Goal: Information Seeking & Learning: Check status

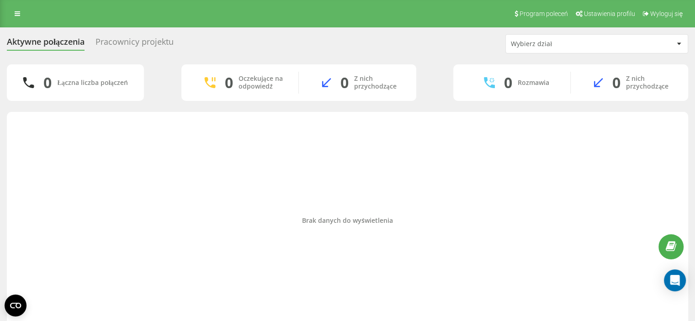
click at [305, 185] on div "Brak danych do wyświetlenia" at bounding box center [347, 220] width 666 height 209
click at [294, 193] on div "Brak danych do wyświetlenia" at bounding box center [347, 220] width 666 height 209
click at [7, 145] on div "Brak danych do wyświetlenia" at bounding box center [347, 223] width 681 height 222
click at [16, 133] on div "Brak danych do wyświetlenia" at bounding box center [347, 220] width 666 height 209
click at [27, 127] on div "Brak danych do wyświetlenia" at bounding box center [347, 220] width 666 height 209
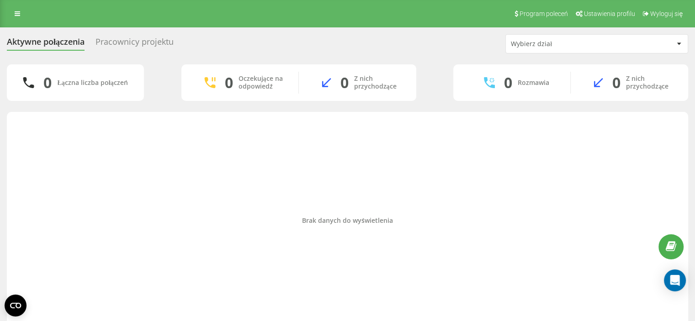
click at [26, 127] on div "Brak danych do wyświetlenia" at bounding box center [347, 220] width 666 height 209
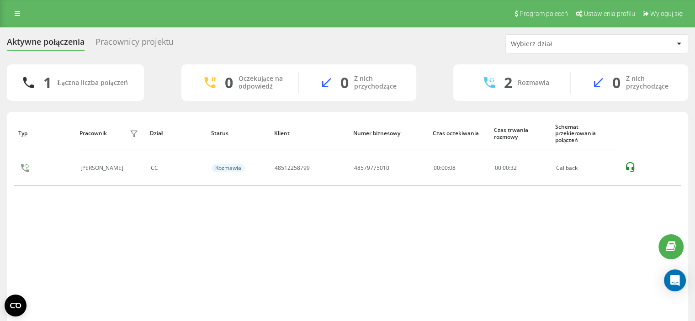
click at [0, 192] on div "Aktywne połączenia Pracownicy projektu Wybierz dział 1 Łączna liczba połączeń 0…" at bounding box center [347, 190] width 695 height 327
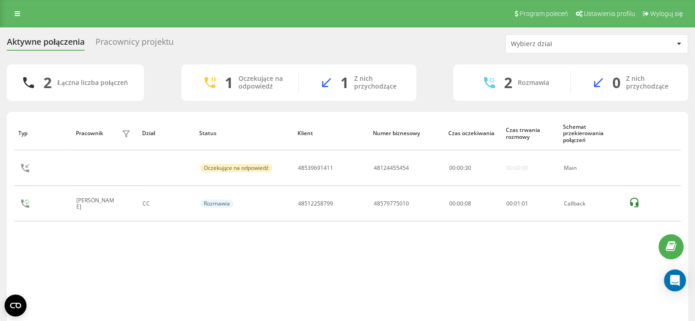
click at [470, 236] on div "Typ Pracownik filtra Dział Status Klient Numer biznesowy Czas oczekiwania Czas …" at bounding box center [347, 220] width 666 height 209
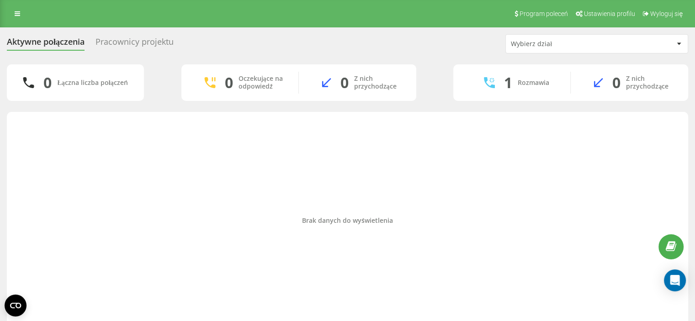
click at [479, 110] on div "0 Łączna liczba połączeń 0 Oczekujące na odpowiedź 0 Z nich przychodzące 1 Rozm…" at bounding box center [347, 199] width 681 height 270
click at [418, 222] on div "Brak danych do wyświetlenia" at bounding box center [347, 221] width 666 height 8
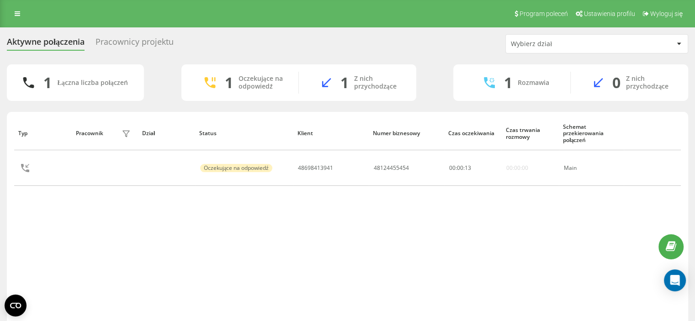
click at [293, 299] on div "Typ Pracownik filtra Dział Status Klient Numer biznesowy Czas oczekiwania Czas …" at bounding box center [347, 220] width 666 height 209
click at [350, 248] on div "Typ Pracownik filtra Dział Status Klient Numer biznesowy Czas oczekiwania Czas …" at bounding box center [347, 220] width 666 height 209
drag, startPoint x: 0, startPoint y: 138, endPoint x: 24, endPoint y: 127, distance: 26.2
click at [0, 138] on div "Aktywne połączenia Pracownicy projektu Wybierz dział 2 Łączna liczba połączeń 2…" at bounding box center [347, 190] width 695 height 327
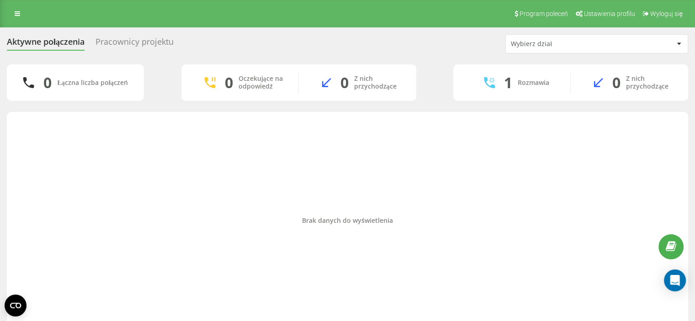
click at [0, 177] on div "Aktywne połączenia Pracownicy projektu Wybierz dział 0 Łączna liczba połączeń 0…" at bounding box center [347, 184] width 695 height 314
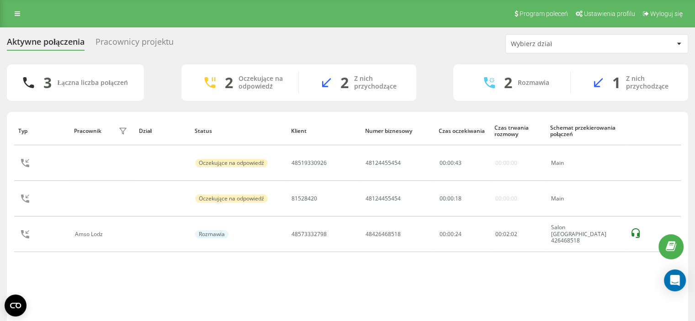
click at [0, 193] on div "Aktywne połączenia Pracownicy projektu Wybierz dział 3 Łączna liczba połączeń 2…" at bounding box center [347, 190] width 695 height 327
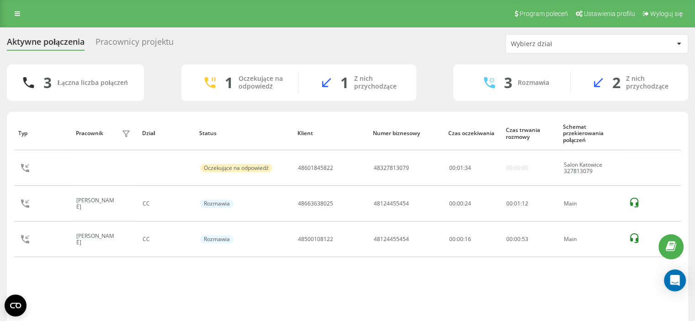
click at [0, 223] on div "Aktywne połączenia Pracownicy projektu Wybierz dział 3 Łączna liczba połączeń 1…" at bounding box center [347, 190] width 695 height 327
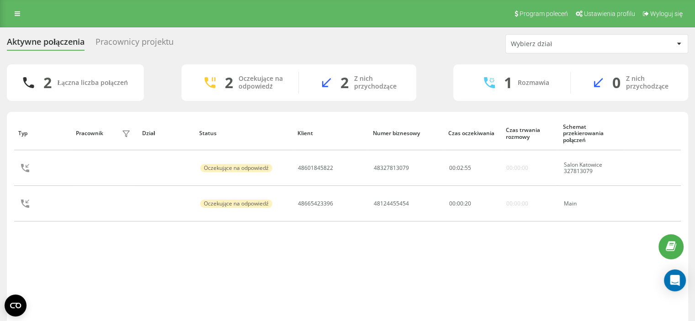
click at [272, 291] on div "Typ Pracownik filtra Dział Status Klient Numer biznesowy Czas oczekiwania Czas …" at bounding box center [347, 220] width 666 height 209
click at [280, 226] on div "Typ Pracownik filtra Dział Status Klient Numer biznesowy Czas oczekiwania Czas …" at bounding box center [347, 220] width 666 height 209
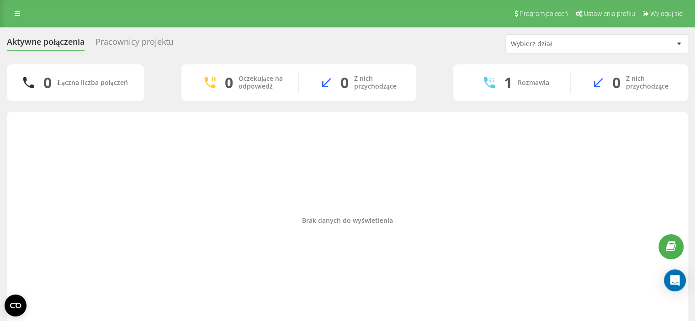
click at [0, 160] on div "Aktywne połączenia Pracownicy projektu Wybierz dział 0 Łączna liczba połączeń 0…" at bounding box center [347, 184] width 695 height 314
click at [21, 269] on div "Brak danych do wyświetlenia" at bounding box center [347, 220] width 666 height 209
click at [7, 144] on div "Brak danych do wyświetlenia" at bounding box center [347, 223] width 681 height 222
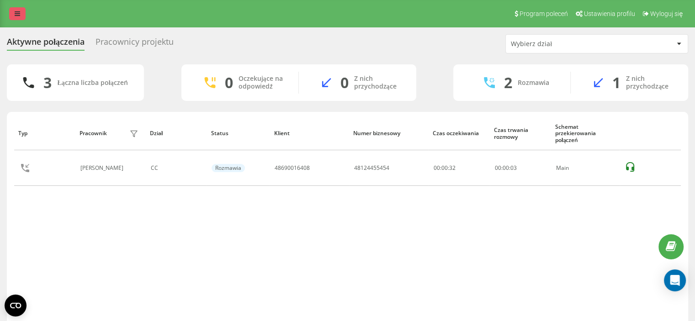
click at [19, 14] on icon at bounding box center [17, 14] width 5 height 6
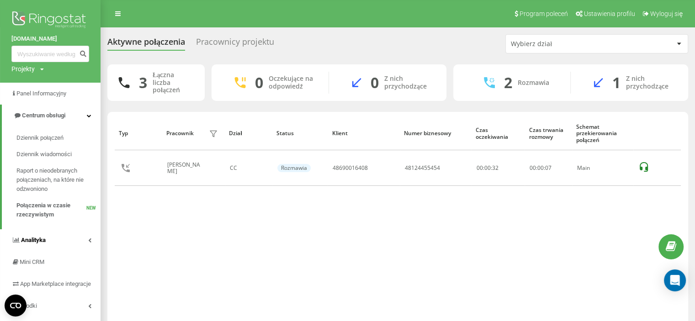
click at [29, 236] on span "Analityka" at bounding box center [28, 240] width 34 height 9
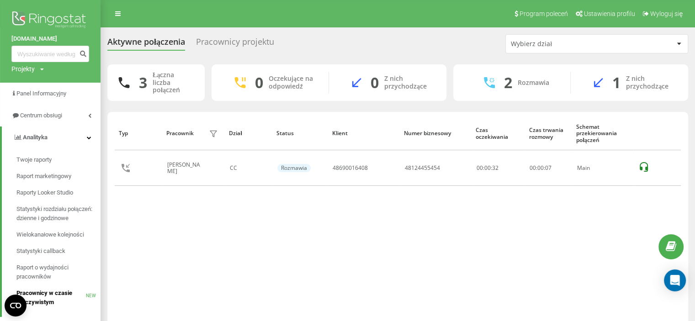
click at [41, 295] on span "Pracownicy w czasie rzeczywistym" at bounding box center [50, 298] width 69 height 18
click at [42, 266] on span "Raport o wydajności pracowników" at bounding box center [55, 272] width 79 height 18
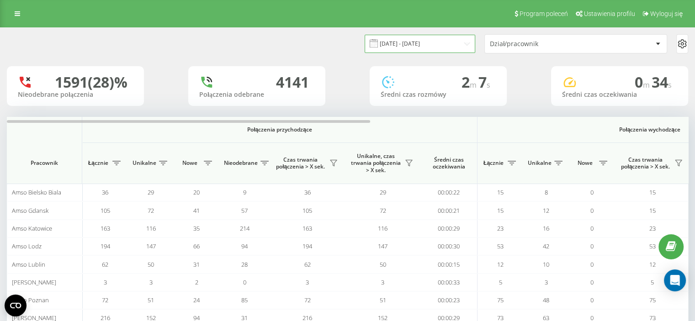
click at [450, 45] on input "22.07.2025 - 22.08.2025" at bounding box center [419, 44] width 111 height 18
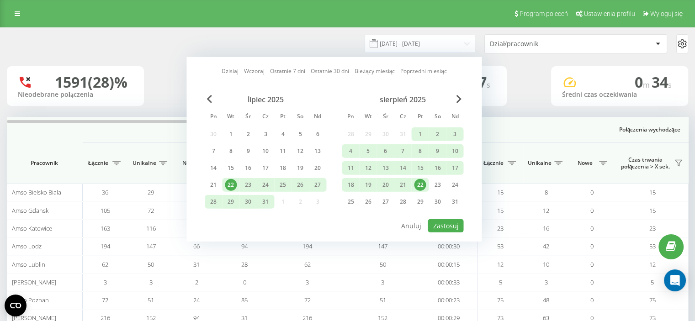
click at [418, 183] on div "22" at bounding box center [420, 185] width 12 height 12
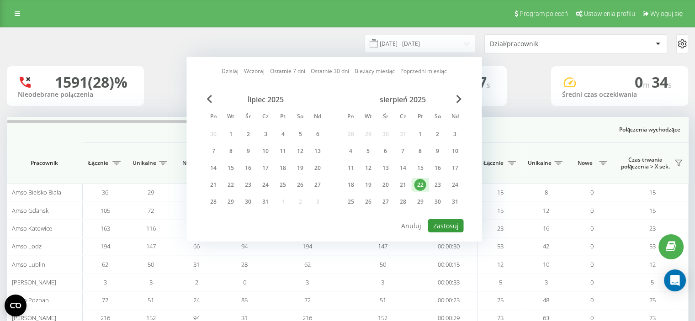
click at [437, 221] on button "Zastosuj" at bounding box center [446, 225] width 36 height 13
type input "22.08.2025 - 22.08.2025"
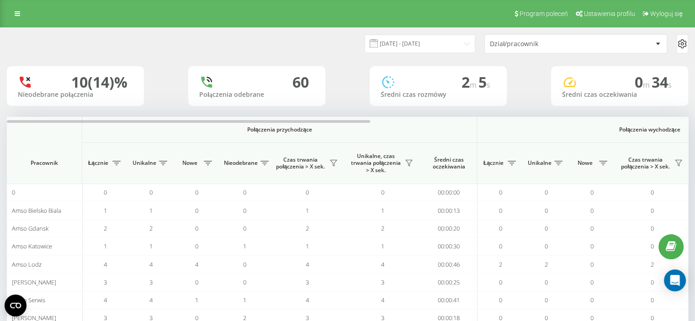
click at [512, 38] on div "Dział/pracownik" at bounding box center [576, 44] width 182 height 18
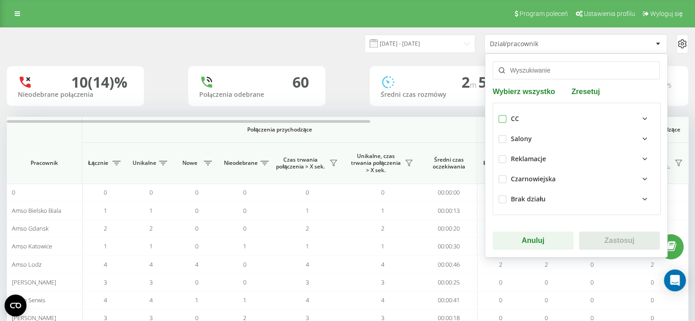
click at [502, 115] on label at bounding box center [502, 115] width 8 height 0
checkbox input "true"
click at [619, 244] on button "Zastosuj" at bounding box center [619, 241] width 81 height 18
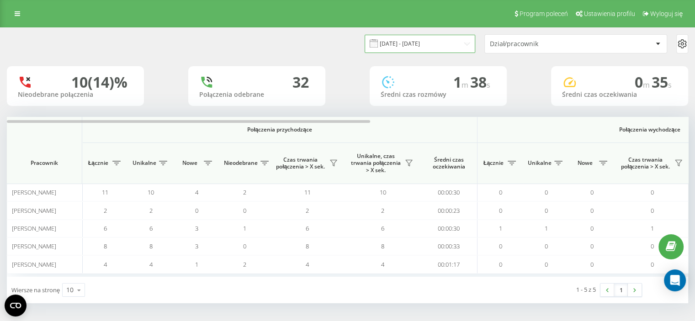
click at [429, 40] on input "22.08.2025 - 22.08.2025" at bounding box center [419, 44] width 111 height 18
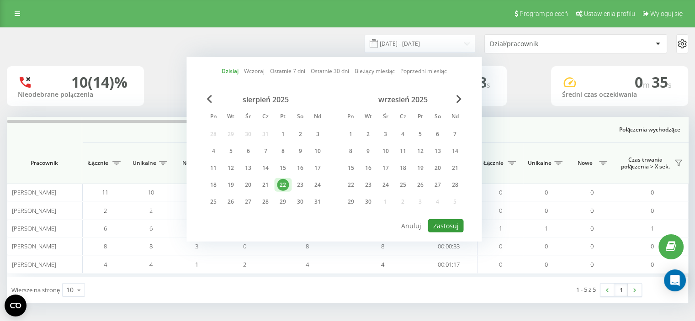
click at [448, 222] on button "Zastosuj" at bounding box center [446, 225] width 36 height 13
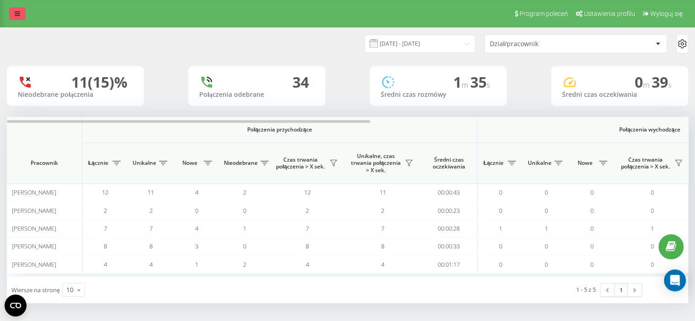
click at [21, 16] on link at bounding box center [17, 13] width 16 height 13
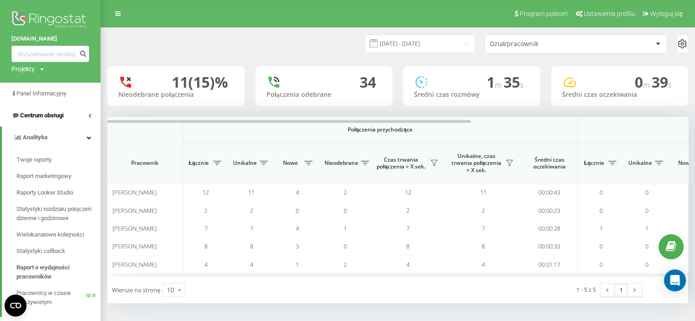
click at [48, 118] on span "Centrum obsługi" at bounding box center [41, 115] width 43 height 7
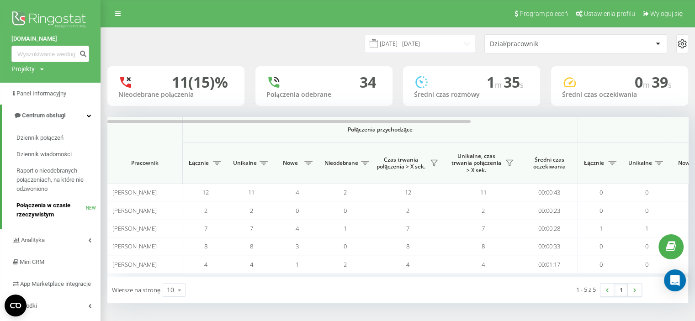
click at [48, 206] on span "Połączenia w czasie rzeczywistym" at bounding box center [50, 210] width 69 height 18
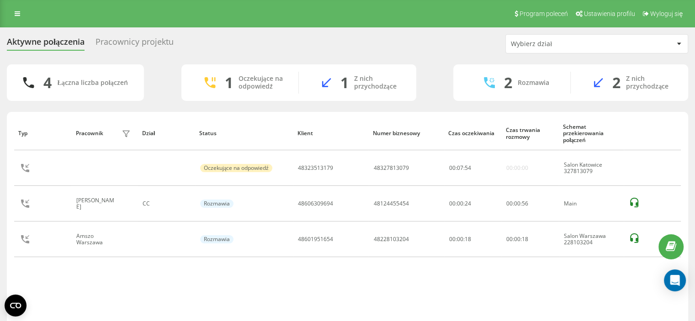
click at [0, 179] on div "Aktywne połączenia Pracownicy projektu Wybierz dział 4 Łączna liczba połączeń 1…" at bounding box center [347, 190] width 695 height 327
click at [0, 180] on div "Aktywne połączenia Pracownicy projektu Wybierz dział 4 Łączna liczba połączeń 1…" at bounding box center [347, 190] width 695 height 327
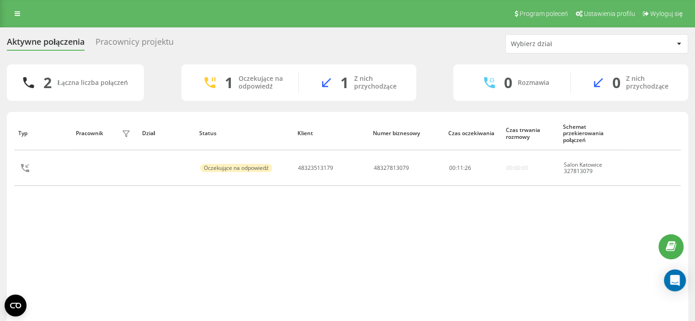
click at [0, 247] on div "Aktywne połączenia Pracownicy projektu Wybierz dział 2 Łączna liczba połączeń 1…" at bounding box center [347, 190] width 695 height 327
click at [28, 108] on div "3 Łączna liczba połączeń 2 Oczekujące na odpowiedź 2 Z nich przychodzące 0 Rozm…" at bounding box center [347, 206] width 681 height 284
click at [0, 150] on div "Aktywne połączenia Pracownicy projektu Wybierz dział 3 Łączna liczba połączeń 1…" at bounding box center [347, 190] width 695 height 327
drag, startPoint x: 12, startPoint y: 249, endPoint x: 25, endPoint y: 229, distance: 24.2
click at [12, 248] on div "Typ Pracownik filtra Dział Status Klient Numer biznesowy Czas oczekiwania Czas …" at bounding box center [347, 230] width 681 height 236
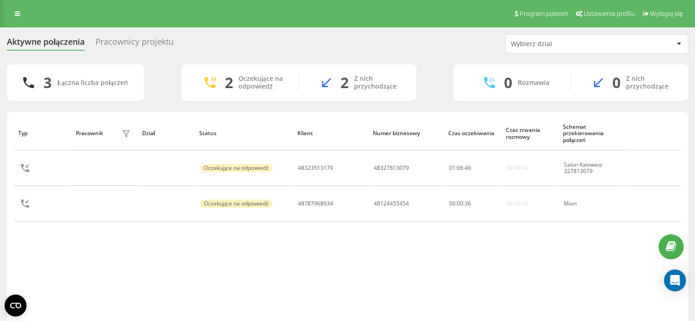
click at [10, 253] on div "Typ Pracownik filtra Dział Status Klient Numer biznesowy Czas oczekiwania Czas …" at bounding box center [347, 230] width 681 height 236
click at [41, 239] on div "Typ Pracownik filtra Dział Status Klient Numer biznesowy Czas oczekiwania Czas …" at bounding box center [347, 220] width 666 height 209
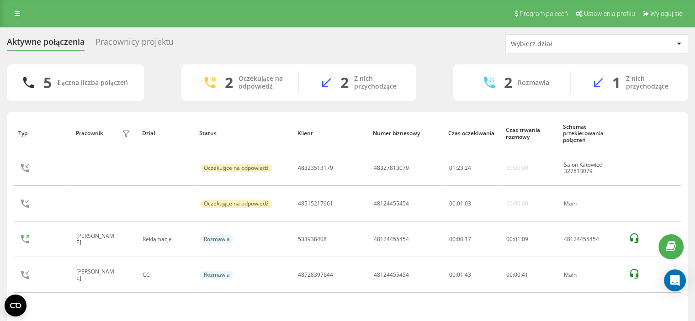
click at [0, 189] on div "Aktywne połączenia Pracownicy projektu Wybierz dział 5 Łączna liczba połączeń 2…" at bounding box center [347, 190] width 695 height 327
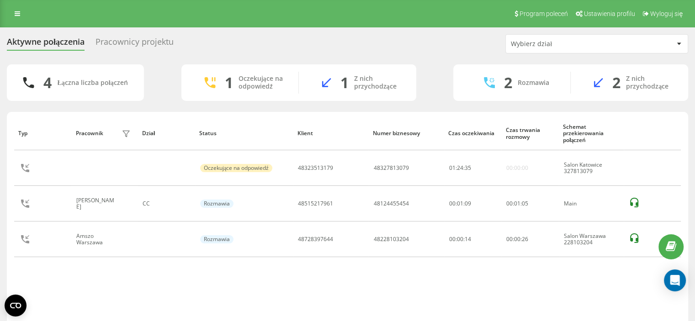
click at [446, 64] on div "4 Łączna liczba połączeń 1 Oczekujące na odpowiedź 1 Z nich przychodzące 2 Rozm…" at bounding box center [347, 82] width 681 height 37
click at [24, 279] on div "Typ Pracownik filtra Dział Status Klient Numer biznesowy Czas oczekiwania Czas …" at bounding box center [347, 220] width 666 height 209
click at [24, 10] on link at bounding box center [17, 13] width 16 height 13
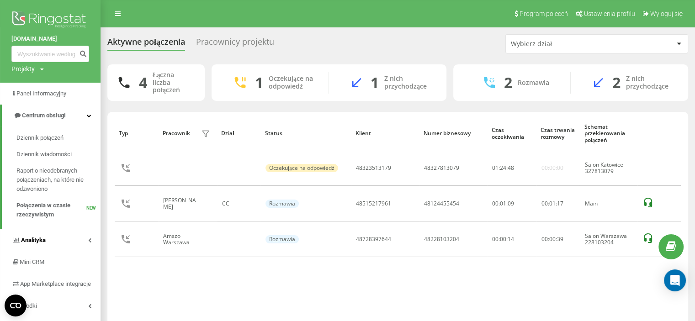
click at [61, 240] on link "Analityka" at bounding box center [50, 240] width 100 height 22
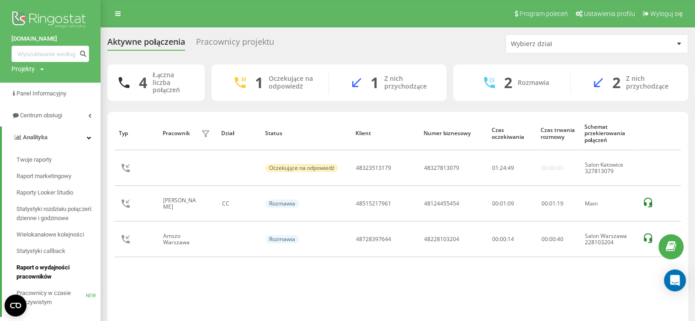
click at [41, 273] on span "Raport o wydajności pracowników" at bounding box center [55, 272] width 79 height 18
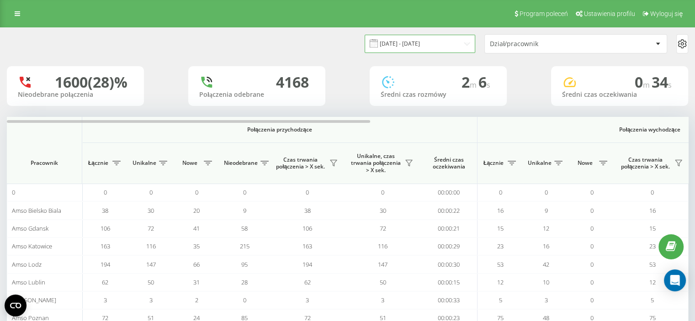
click at [417, 47] on input "22.07.2025 - 22.08.2025" at bounding box center [419, 44] width 111 height 18
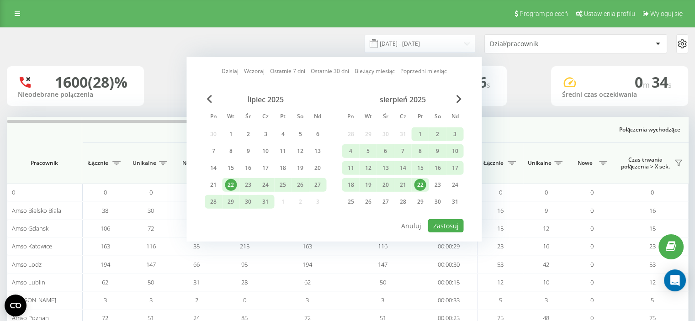
click at [420, 179] on div "22" at bounding box center [420, 185] width 12 height 12
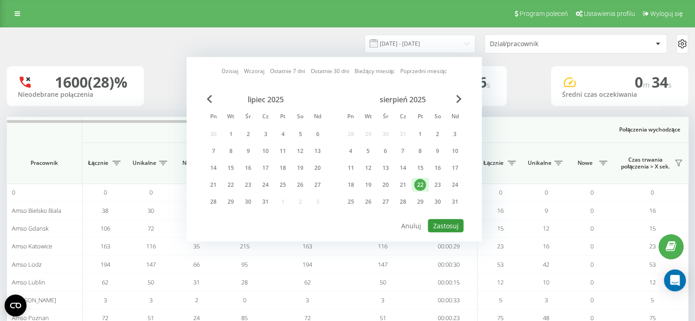
click at [444, 222] on button "Zastosuj" at bounding box center [446, 225] width 36 height 13
type input "22.08.2025 - 22.08.2025"
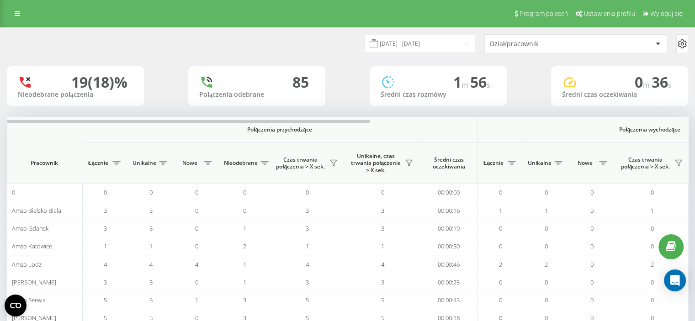
click at [528, 43] on div "Dział/pracownik" at bounding box center [544, 44] width 109 height 8
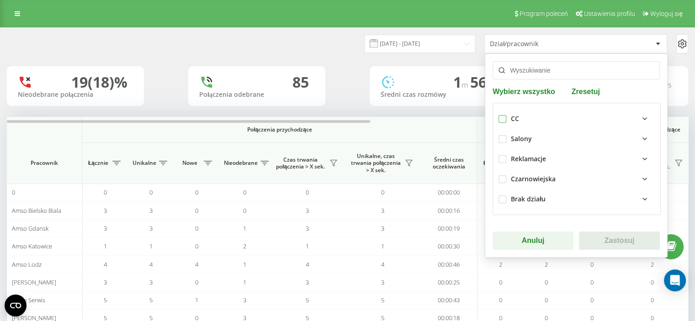
click at [499, 115] on label at bounding box center [502, 115] width 8 height 0
checkbox input "true"
click at [596, 241] on button "Zastosuj" at bounding box center [619, 241] width 81 height 18
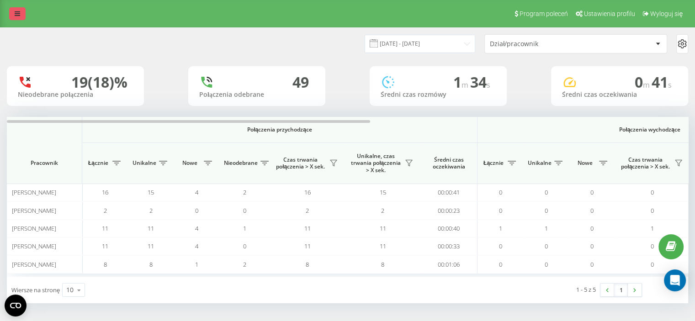
click at [20, 16] on link at bounding box center [17, 13] width 16 height 13
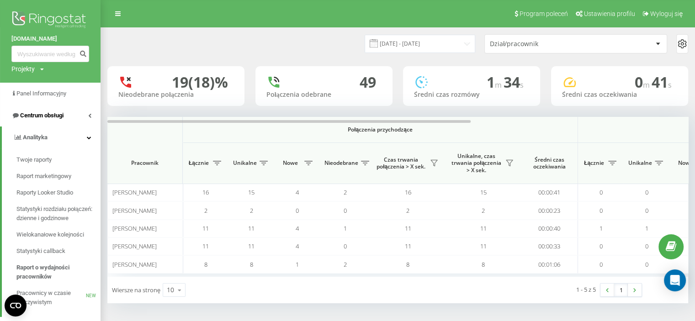
click at [45, 123] on link "Centrum obsługi" at bounding box center [50, 116] width 100 height 22
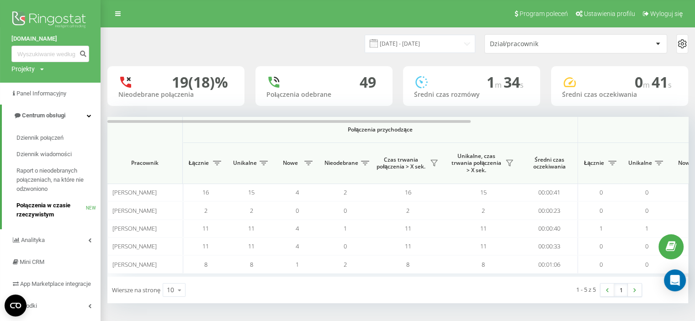
click at [53, 205] on span "Połączenia w czasie rzeczywistym" at bounding box center [50, 210] width 69 height 18
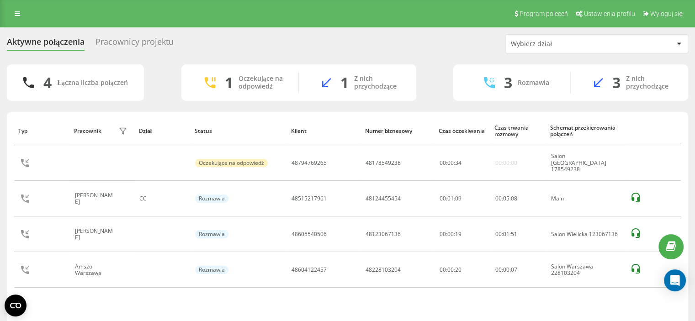
click at [0, 200] on div "Aktywne połączenia Pracownicy projektu Wybierz dział 4 Łączna liczba połączeń 1…" at bounding box center [347, 190] width 695 height 327
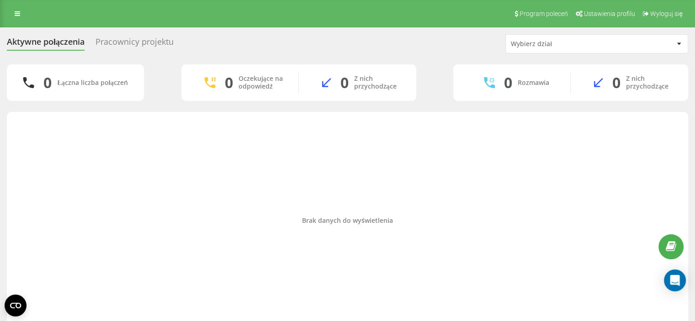
click at [56, 176] on div "Brak danych do wyświetlenia" at bounding box center [347, 220] width 666 height 209
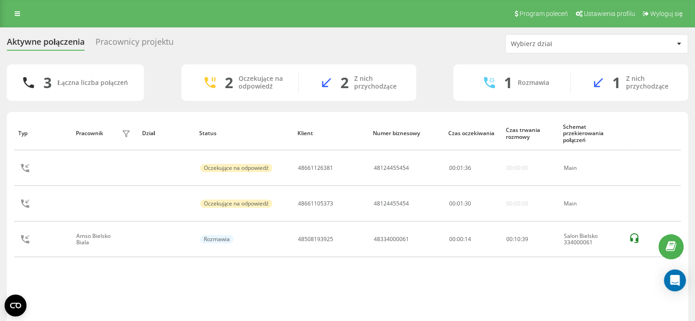
drag, startPoint x: 82, startPoint y: 274, endPoint x: 122, endPoint y: 277, distance: 40.7
click at [82, 274] on div "Typ Pracownik filtra Dział Status Klient Numer biznesowy Czas oczekiwania Czas …" at bounding box center [347, 220] width 666 height 209
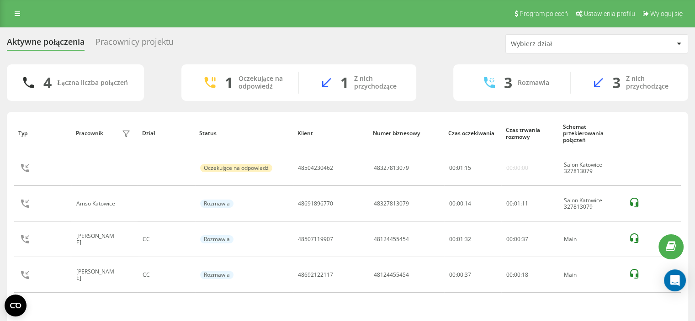
click at [77, 65] on div "4 Łączna liczba połączeń" at bounding box center [75, 82] width 137 height 37
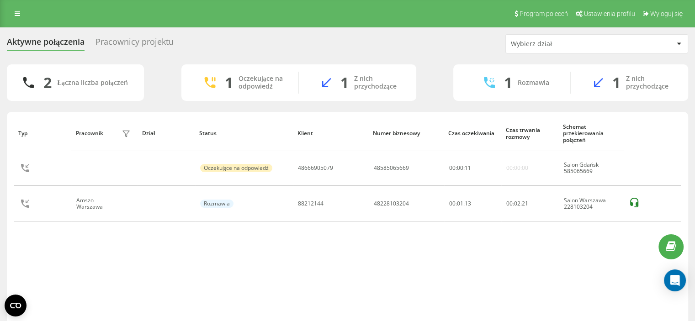
click at [88, 241] on div "Typ Pracownik filtra Dział Status Klient Numer biznesowy Czas oczekiwania Czas …" at bounding box center [347, 220] width 666 height 209
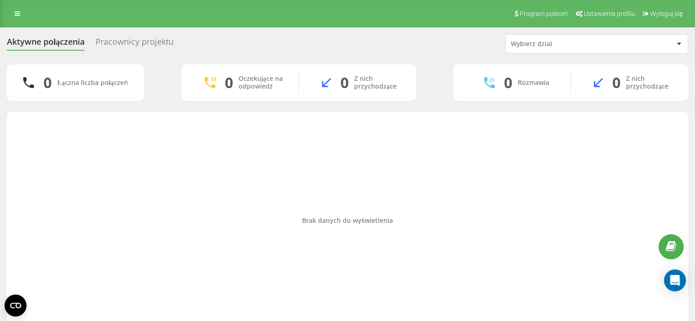
drag, startPoint x: 81, startPoint y: 176, endPoint x: 73, endPoint y: 163, distance: 15.4
click at [77, 169] on div "Brak danych do wyświetlenia" at bounding box center [347, 220] width 666 height 209
click at [68, 155] on div "Brak danych do wyświetlenia" at bounding box center [347, 220] width 666 height 209
click at [17, 158] on div "Brak danych do wyświetlenia" at bounding box center [347, 220] width 666 height 209
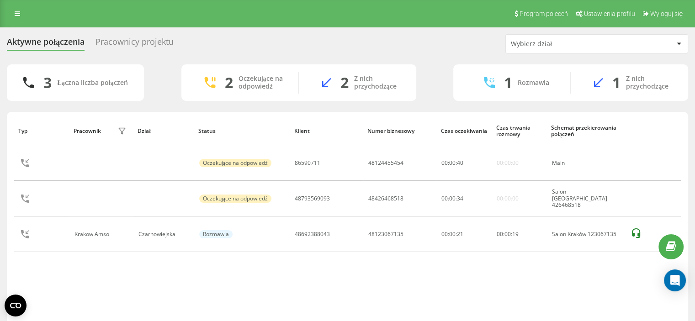
click at [8, 11] on div "Program poleceń Ustawienia profilu Wyloguj się" at bounding box center [347, 13] width 695 height 27
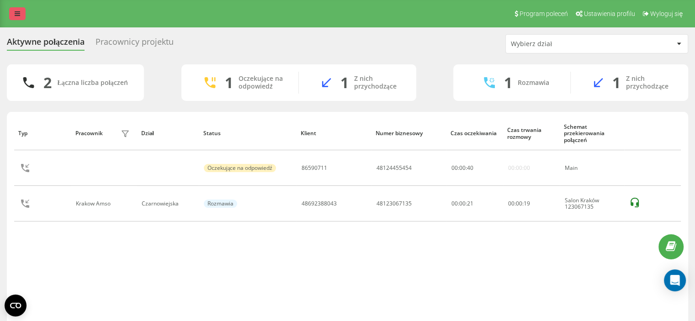
click at [10, 11] on div "Program poleceń Ustawienia profilu Wyloguj się" at bounding box center [347, 13] width 695 height 27
click at [12, 11] on link at bounding box center [17, 13] width 16 height 13
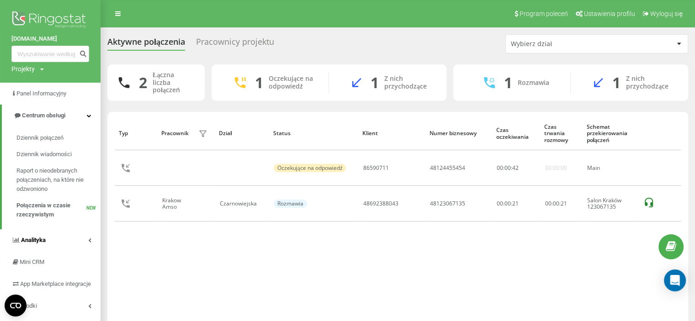
click at [51, 246] on link "Analityka" at bounding box center [50, 240] width 100 height 22
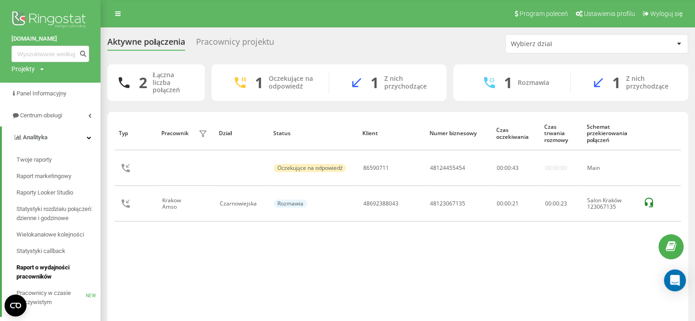
click at [51, 269] on span "Raport o wydajności pracowników" at bounding box center [55, 272] width 79 height 18
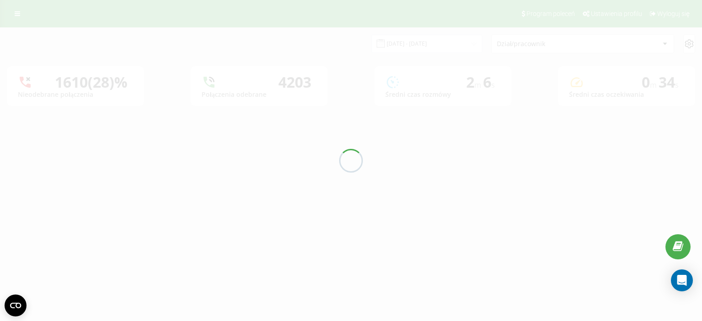
click at [400, 46] on div at bounding box center [351, 160] width 702 height 321
click at [413, 49] on div "[DATE] - [DATE] Dział/pracownik 1610 (28)% Nieodebrane połączenia 4203 Połączen…" at bounding box center [351, 67] width 688 height 78
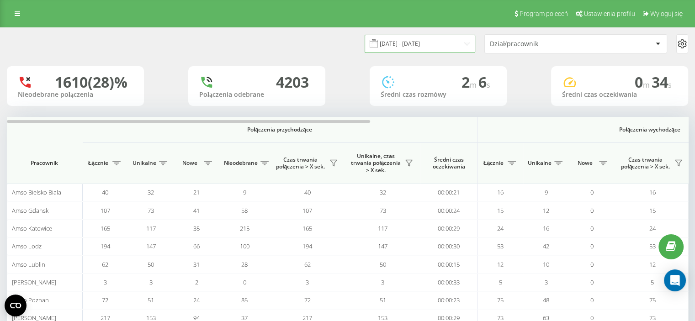
click at [409, 50] on input "22.07.2025 - 22.08.2025" at bounding box center [419, 44] width 111 height 18
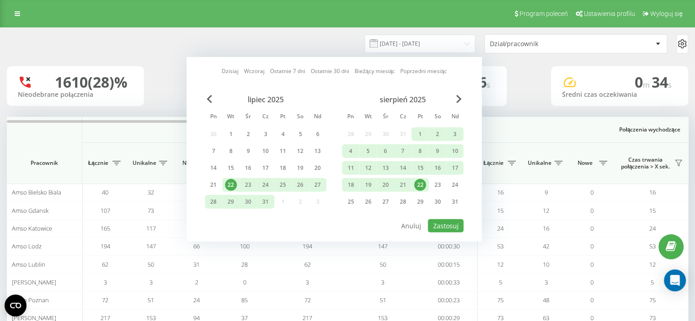
click at [417, 186] on div "22" at bounding box center [420, 185] width 12 height 12
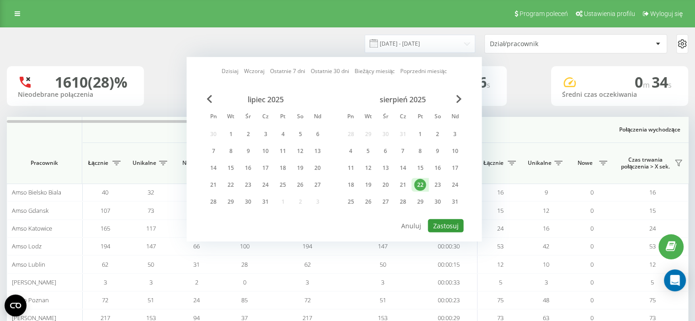
click at [448, 227] on button "Zastosuj" at bounding box center [446, 225] width 36 height 13
type input "22.08.2025 - 22.08.2025"
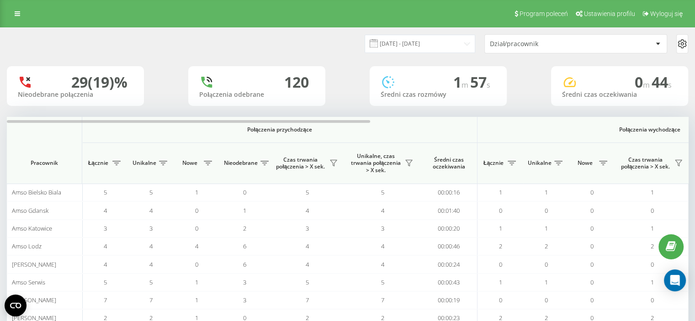
click at [537, 44] on div "Dział/pracownik" at bounding box center [544, 44] width 109 height 8
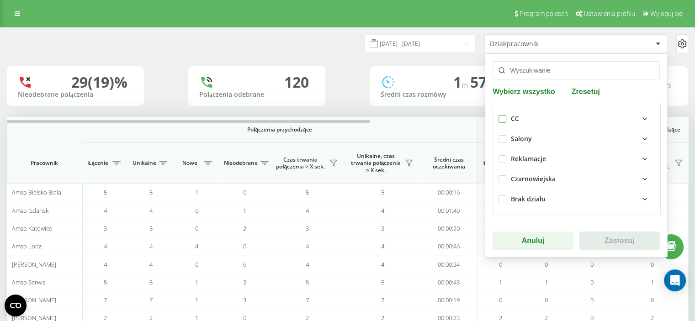
click at [500, 115] on label at bounding box center [502, 115] width 8 height 0
checkbox input "true"
click at [588, 232] on button "Zastosuj" at bounding box center [619, 241] width 81 height 18
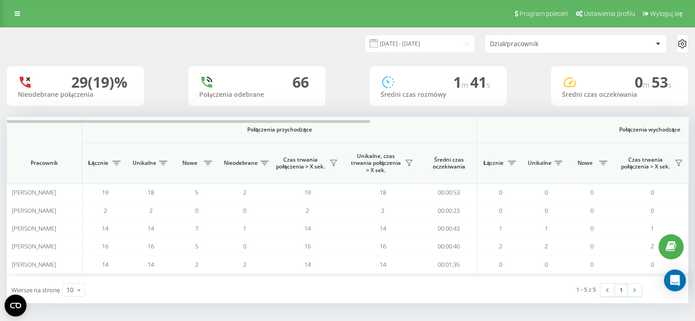
click at [4, 11] on div "Program poleceń Ustawienia profilu Wyloguj się" at bounding box center [347, 13] width 695 height 27
click at [16, 12] on icon at bounding box center [17, 14] width 5 height 6
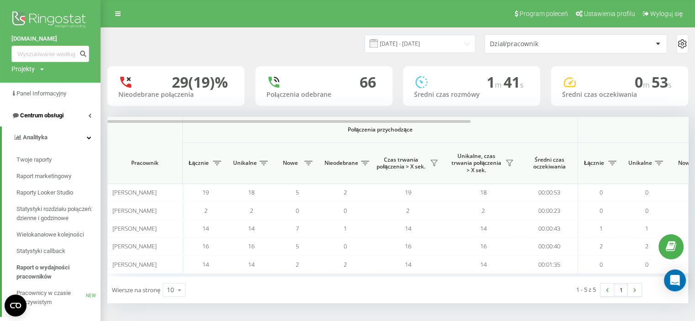
click at [61, 116] on span "Centrum obsługi" at bounding box center [41, 115] width 43 height 7
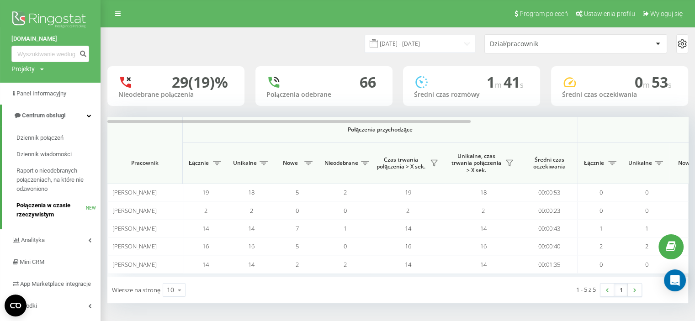
click at [32, 217] on span "Połączenia w czasie rzeczywistym" at bounding box center [50, 210] width 69 height 18
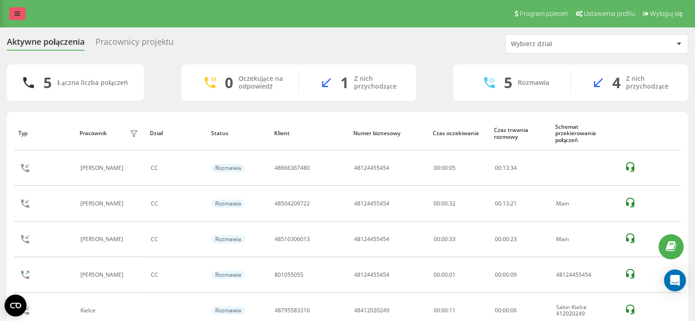
click at [15, 11] on icon at bounding box center [17, 14] width 5 height 6
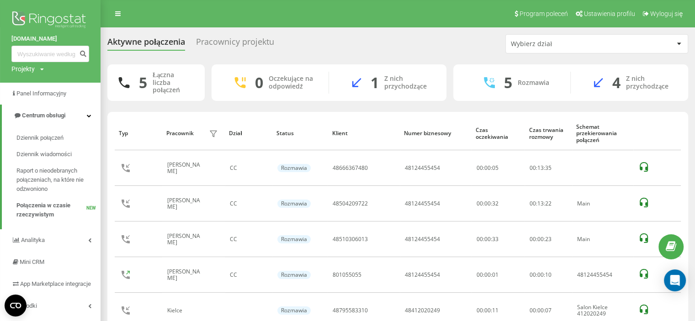
click at [22, 21] on img at bounding box center [50, 20] width 78 height 23
